Goal: Task Accomplishment & Management: Use online tool/utility

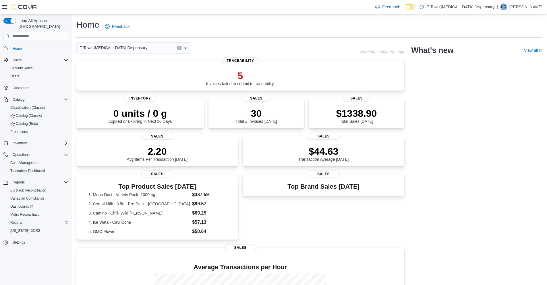
click at [16, 220] on span "Reports" at bounding box center [16, 222] width 12 height 5
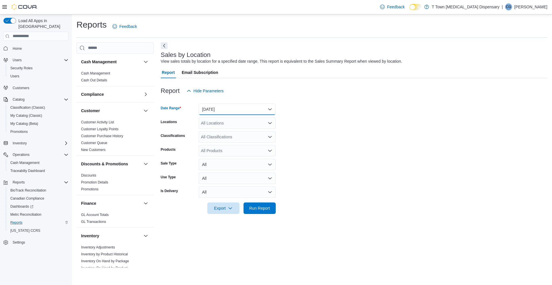
click at [228, 106] on button "[DATE]" at bounding box center [237, 108] width 77 height 11
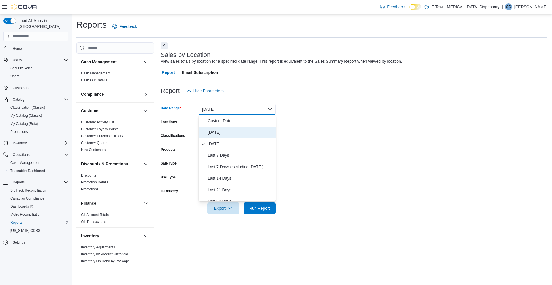
click at [221, 130] on span "[DATE]" at bounding box center [241, 132] width 66 height 7
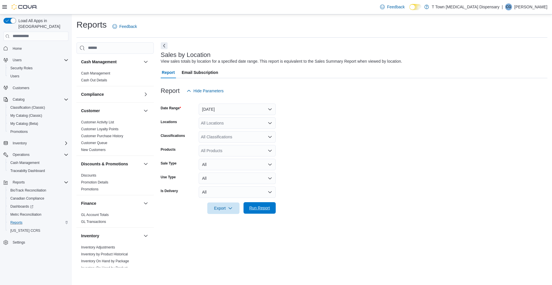
click at [263, 209] on span "Run Report" at bounding box center [259, 208] width 21 height 6
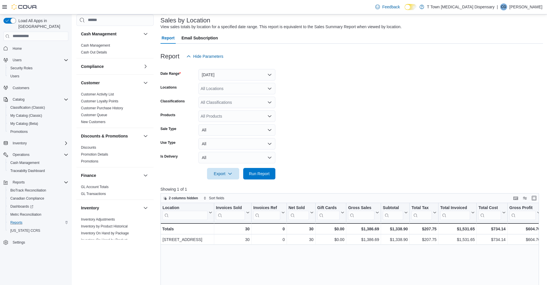
scroll to position [144, 0]
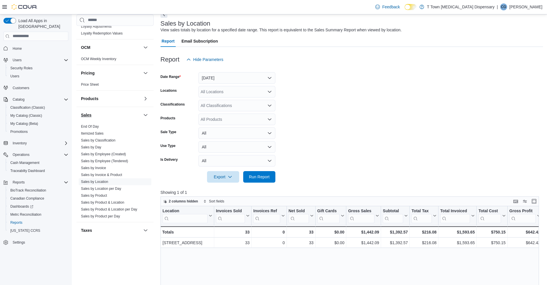
scroll to position [334, 0]
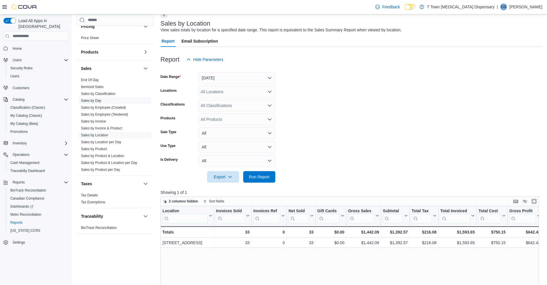
click at [99, 101] on link "Sales by Day" at bounding box center [91, 101] width 20 height 4
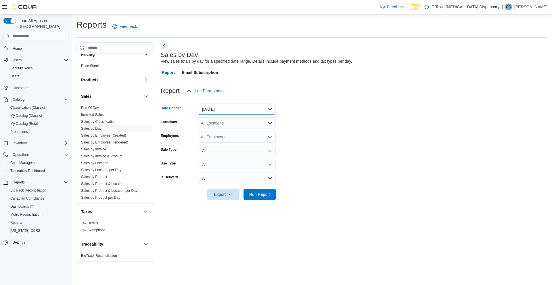
click at [255, 106] on button "[DATE]" at bounding box center [237, 108] width 77 height 11
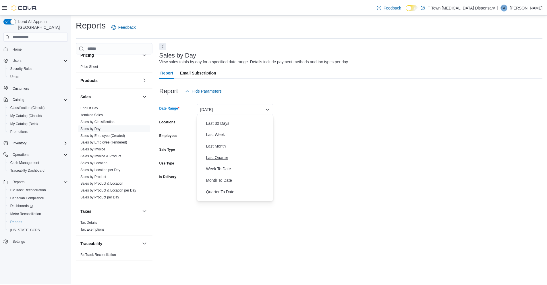
scroll to position [86, 0]
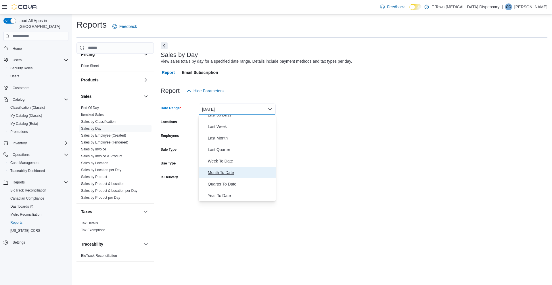
click at [234, 173] on span "Month To Date" at bounding box center [241, 172] width 66 height 7
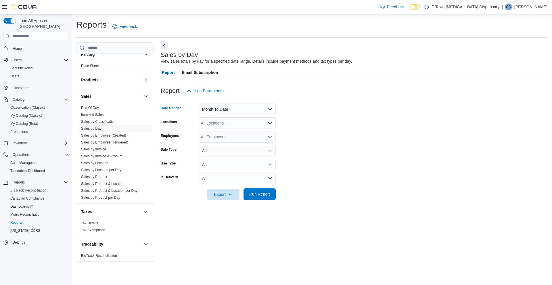
click at [263, 192] on span "Run Report" at bounding box center [259, 194] width 21 height 6
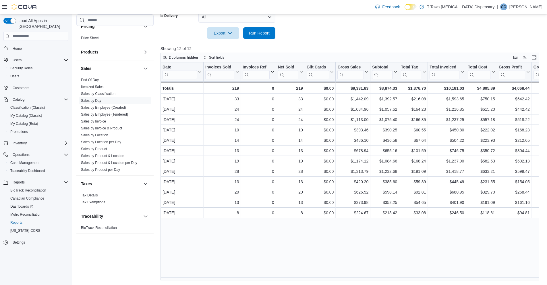
scroll to position [159, 0]
